Goal: Information Seeking & Learning: Check status

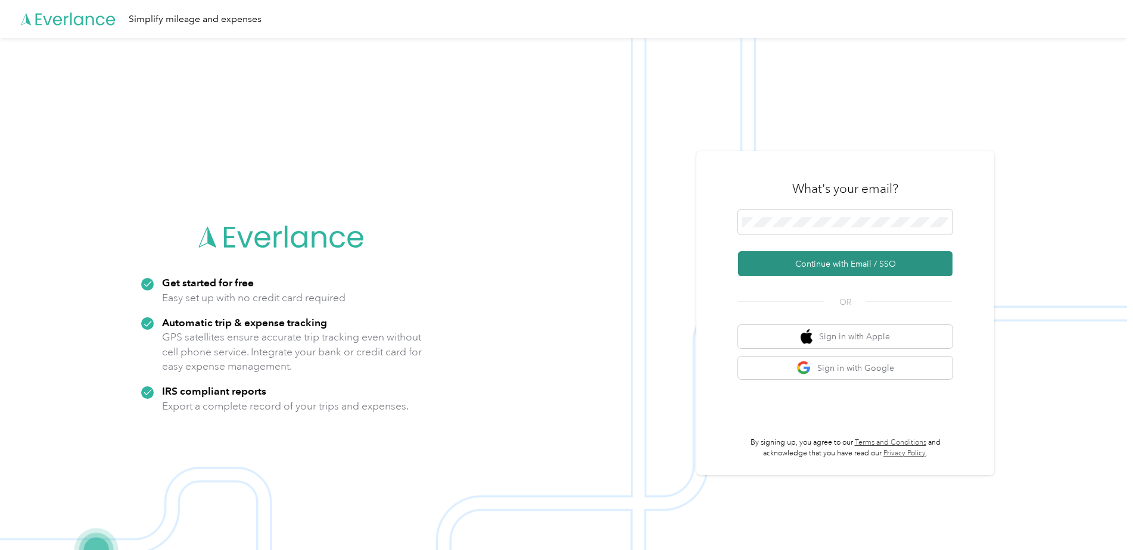
click at [755, 261] on button "Continue with Email / SSO" at bounding box center [845, 263] width 214 height 25
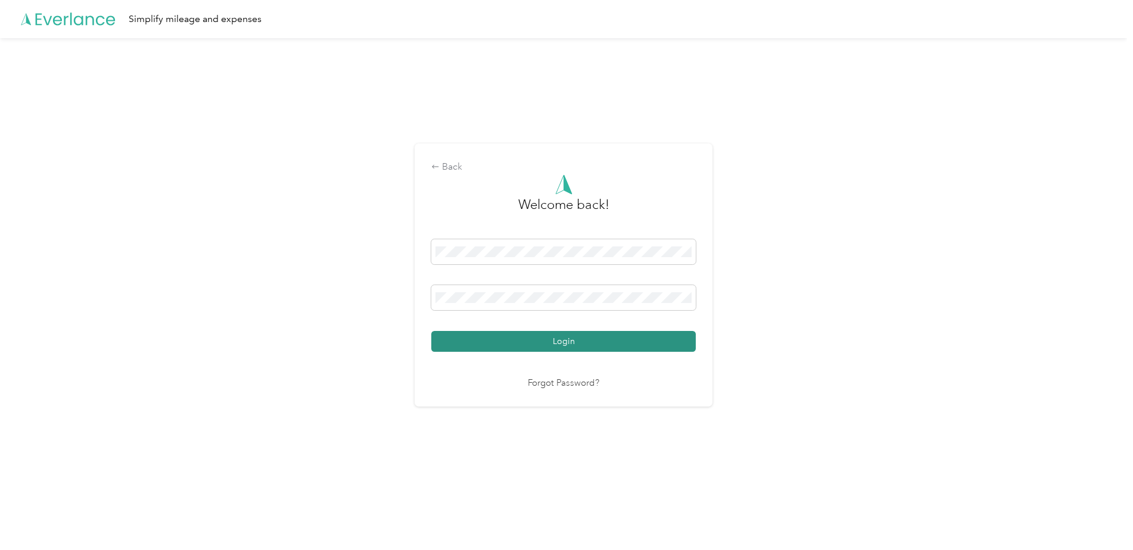
click at [535, 350] on button "Login" at bounding box center [563, 341] width 264 height 21
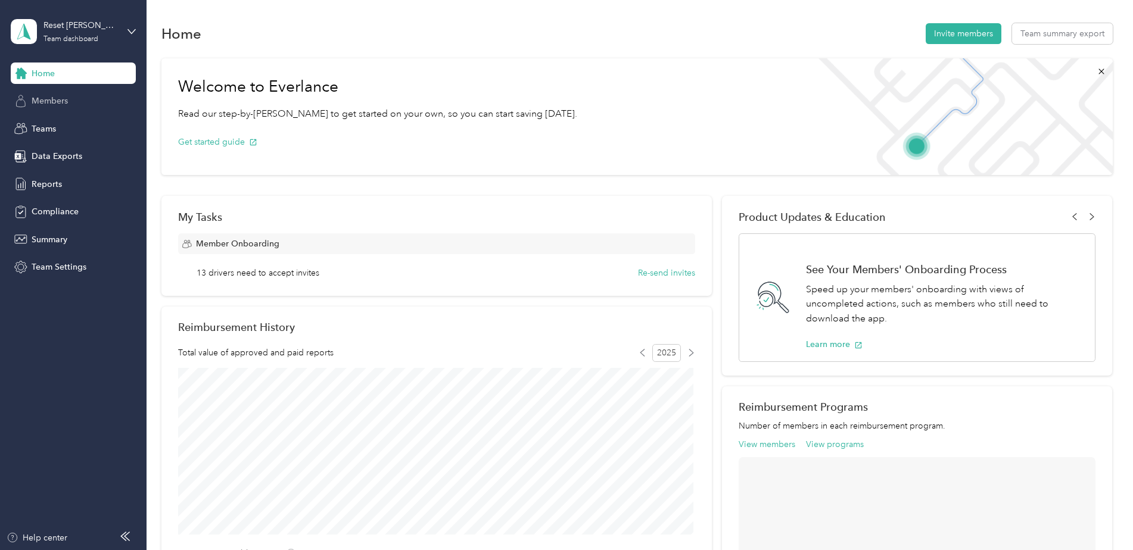
click at [36, 99] on span "Members" at bounding box center [50, 101] width 36 height 13
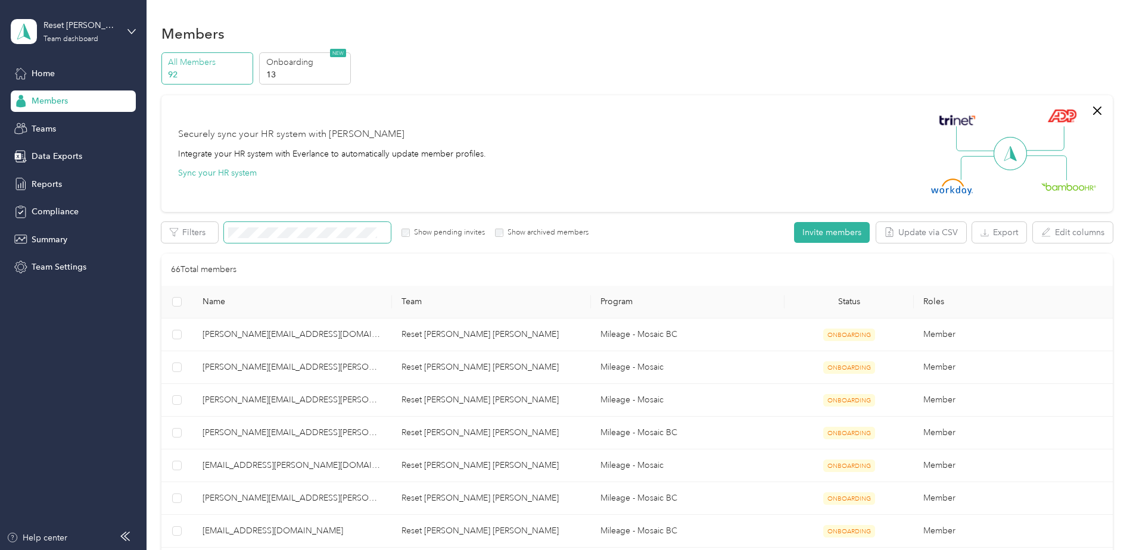
click at [288, 241] on span at bounding box center [307, 232] width 167 height 21
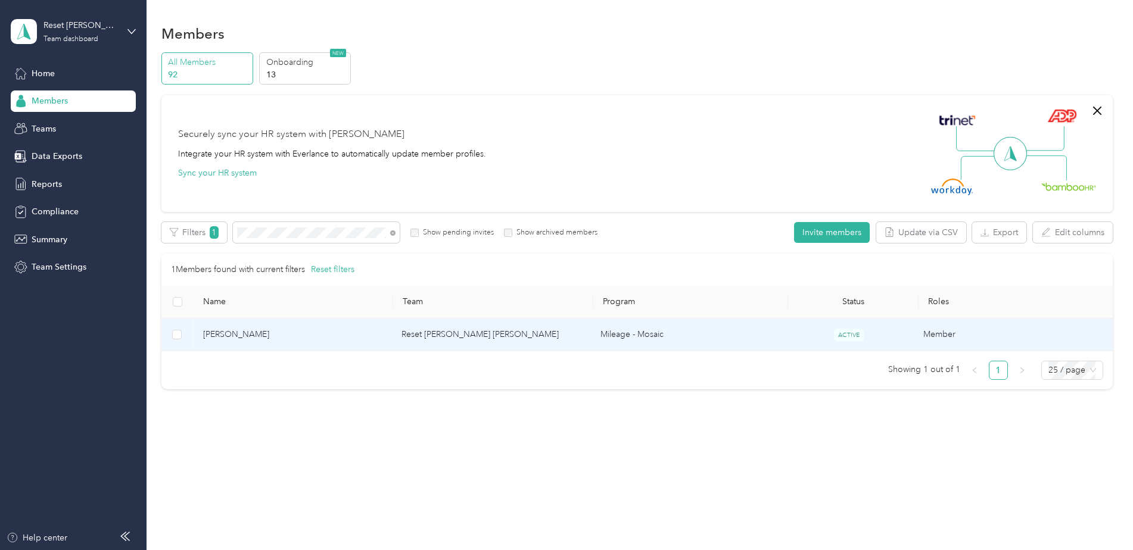
click at [245, 335] on span "[PERSON_NAME]" at bounding box center [293, 334] width 180 height 13
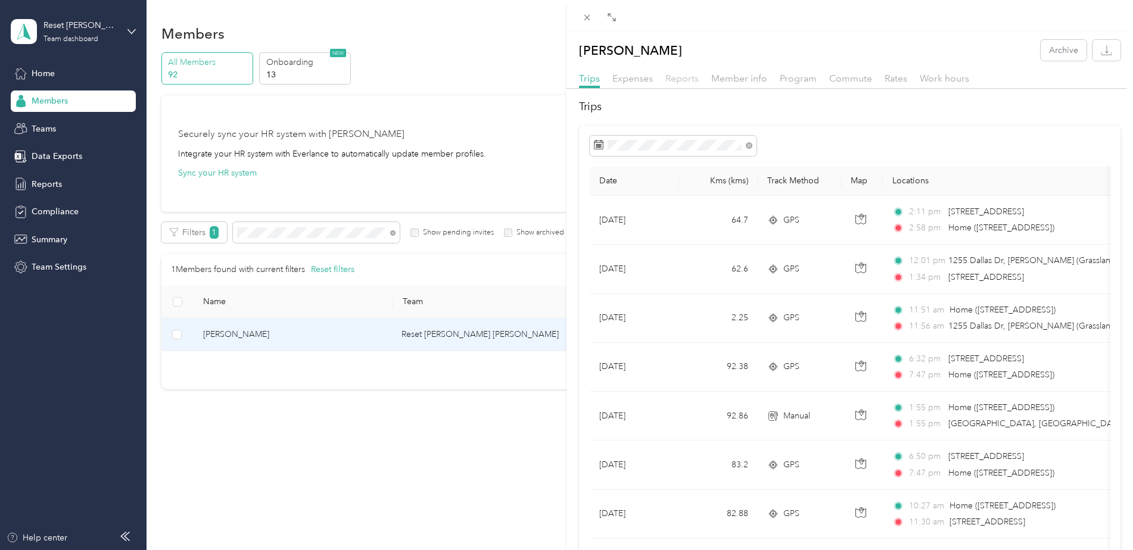
click at [692, 79] on span "Reports" at bounding box center [681, 78] width 33 height 11
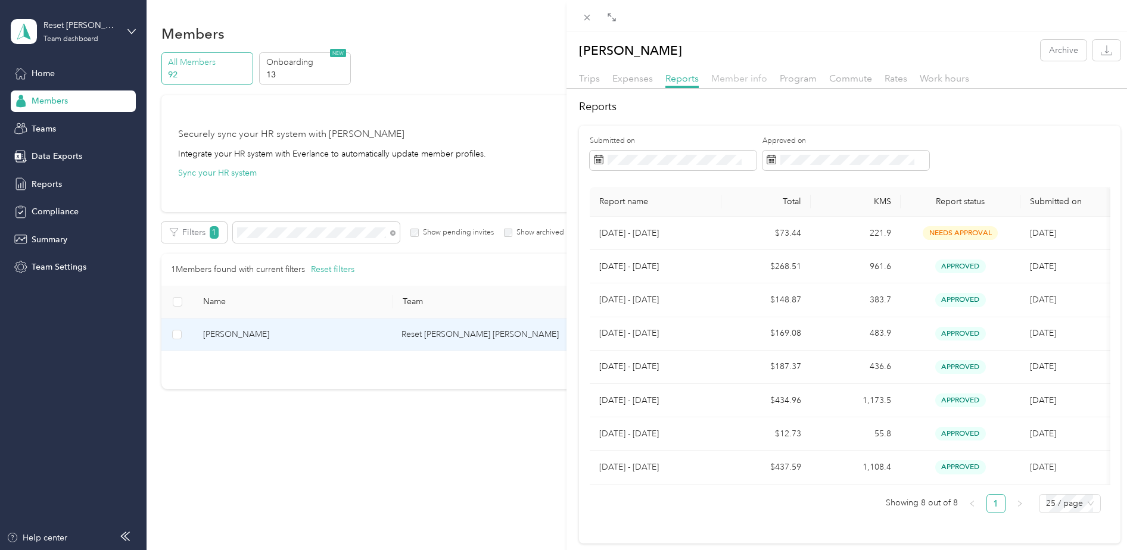
click at [741, 79] on span "Member info" at bounding box center [739, 78] width 56 height 11
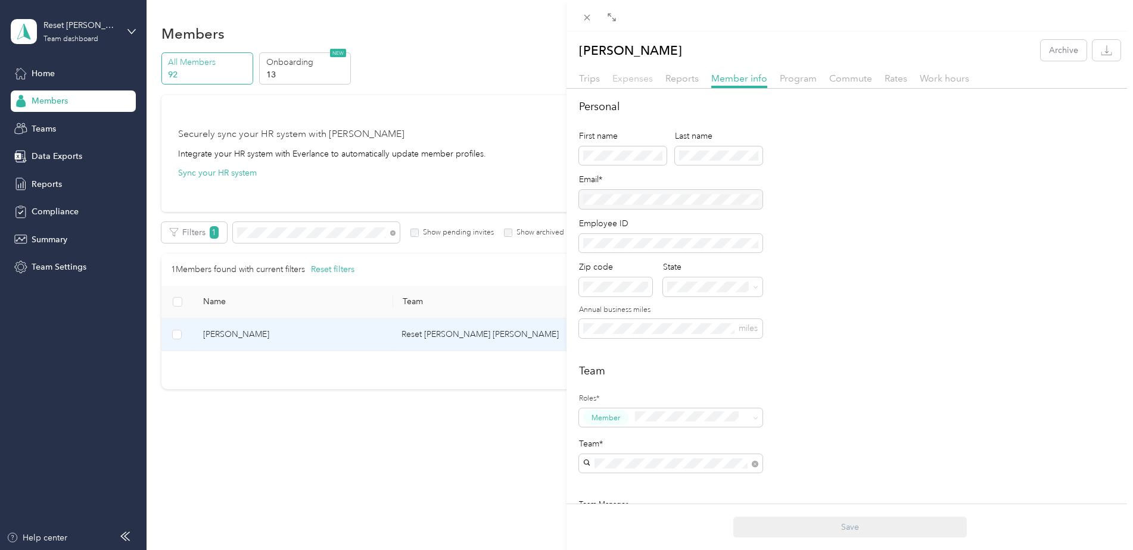
click at [622, 80] on span "Expenses" at bounding box center [632, 78] width 40 height 11
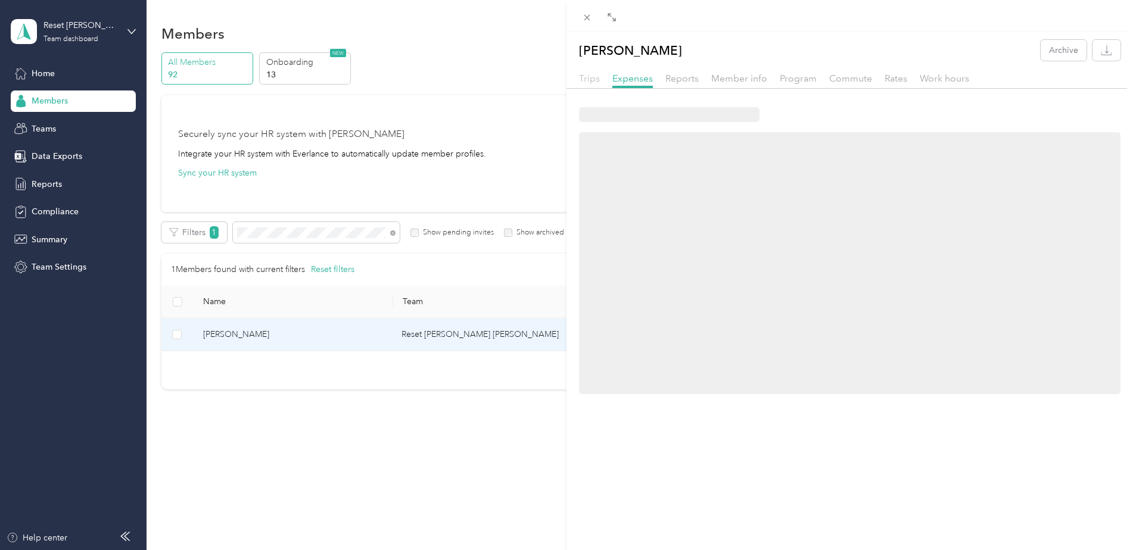
click at [582, 80] on span "Trips" at bounding box center [589, 78] width 21 height 11
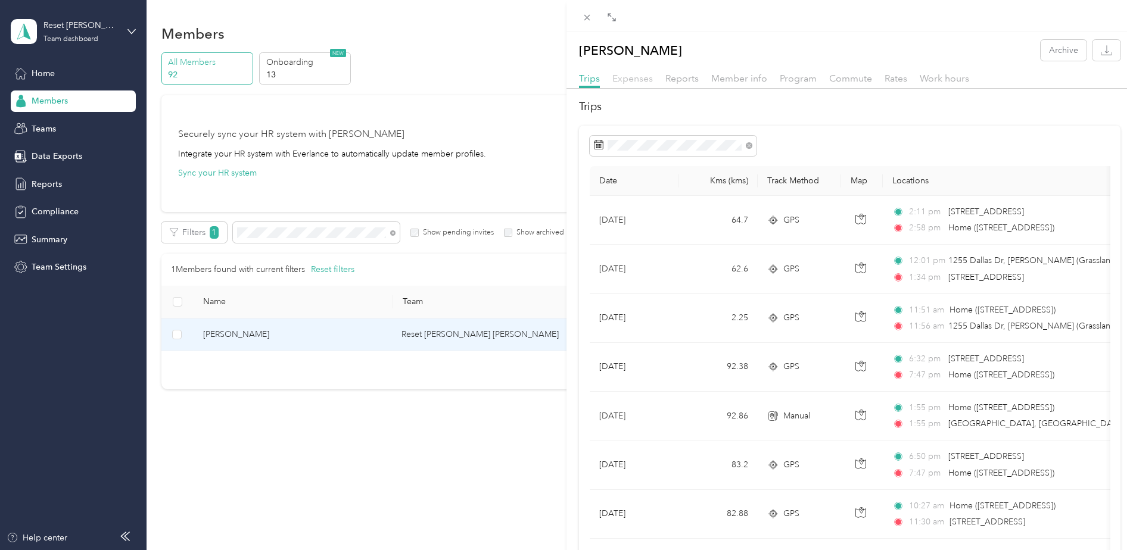
click at [628, 78] on span "Expenses" at bounding box center [632, 78] width 40 height 11
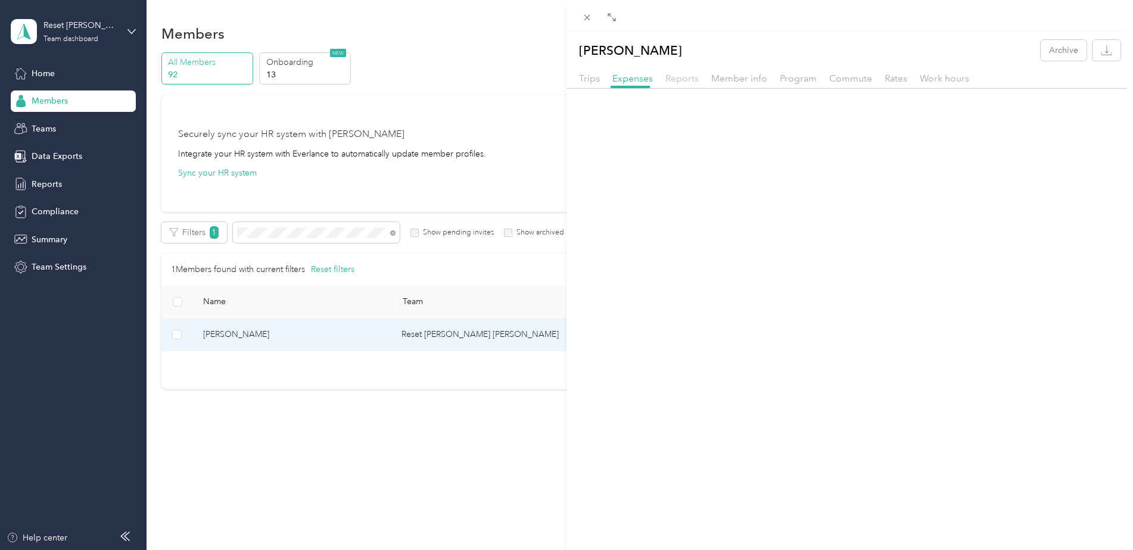
click at [682, 78] on span "Reports" at bounding box center [681, 78] width 33 height 11
